Goal: Task Accomplishment & Management: Manage account settings

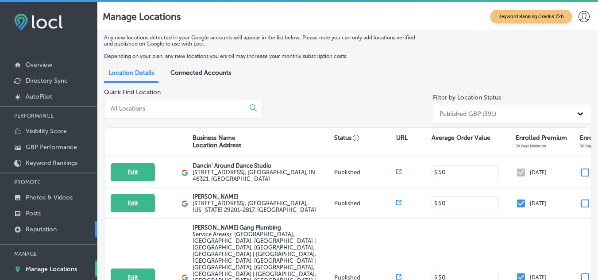
click at [55, 226] on p "Reputation" at bounding box center [41, 230] width 31 height 8
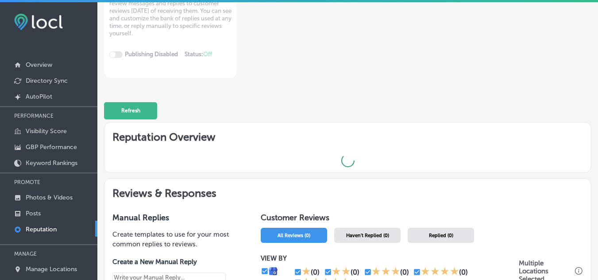
scroll to position [133, 0]
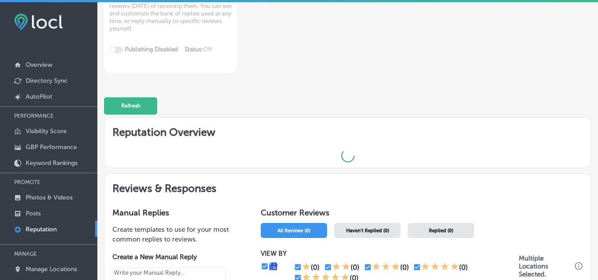
click at [355, 229] on span "Haven't Replied (0)" at bounding box center [367, 231] width 43 height 6
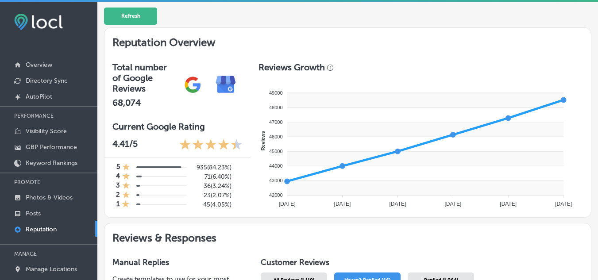
scroll to position [221, 0]
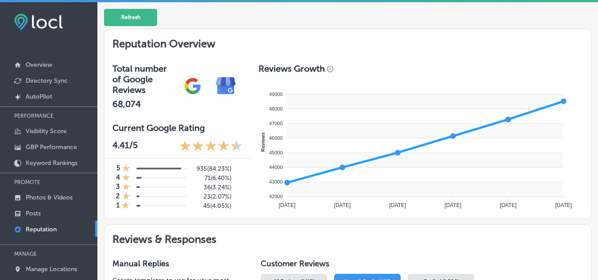
click at [46, 226] on p "Reputation" at bounding box center [41, 230] width 31 height 8
type textarea "x"
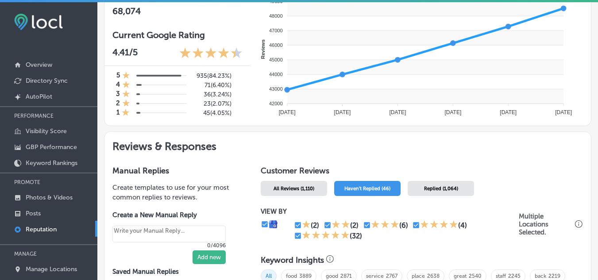
scroll to position [354, 0]
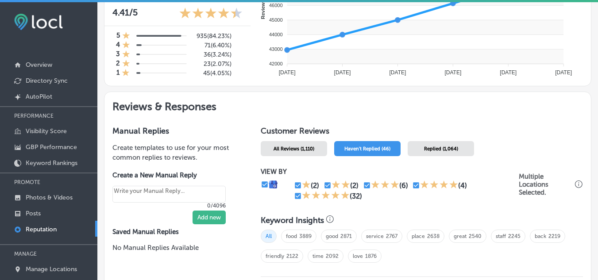
click at [361, 147] on span "Haven't Replied (46)" at bounding box center [367, 149] width 46 height 6
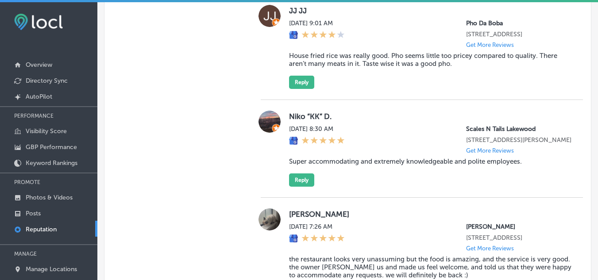
scroll to position [752, 0]
